Goal: Find specific page/section: Find specific page/section

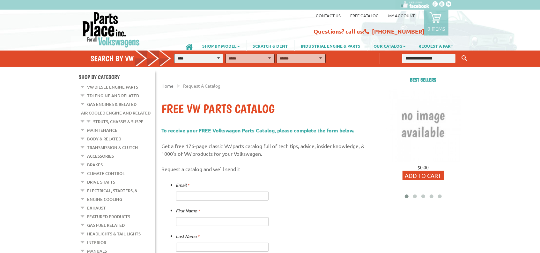
click at [97, 155] on link "Accessories" at bounding box center [100, 156] width 27 height 8
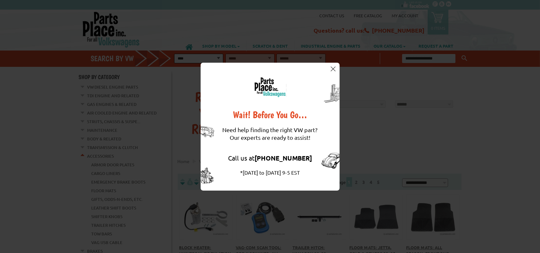
click at [334, 68] on img at bounding box center [333, 68] width 5 height 5
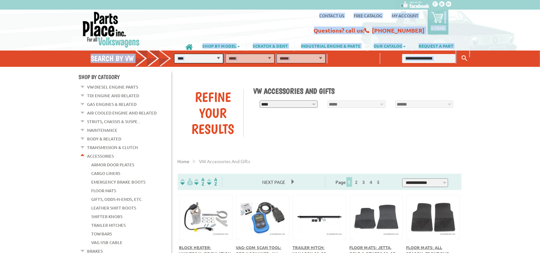
drag, startPoint x: 540, startPoint y: 27, endPoint x: 545, endPoint y: 68, distance: 41.4
click at [540, 68] on html "VW Diesel Engine Parts Diesel Cylinder Heads and Parts Diesel Timing Belts, Ten…" at bounding box center [270, 126] width 540 height 253
